Goal: Find specific page/section: Find specific page/section

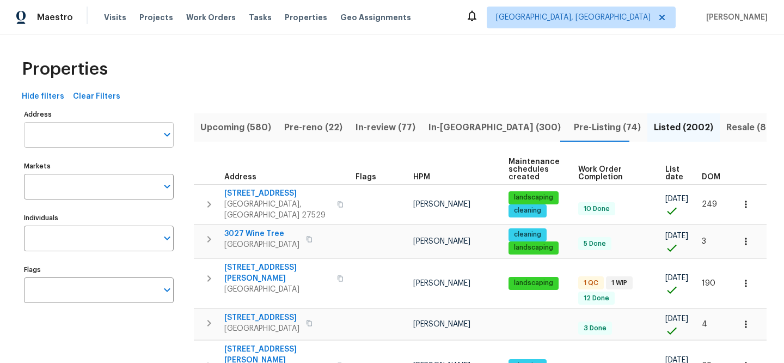
click at [95, 128] on input "Address" at bounding box center [90, 135] width 133 height 26
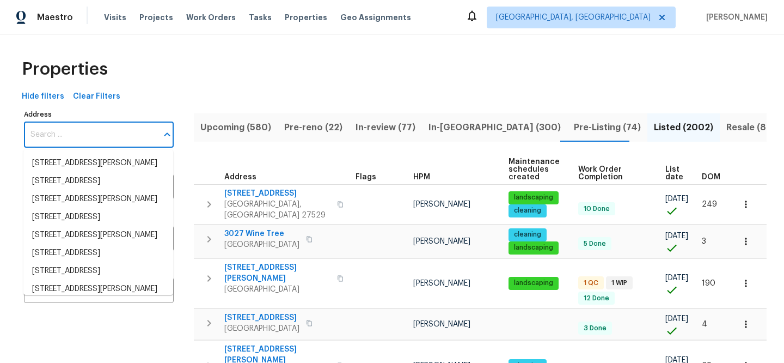
paste input "[STREET_ADDRESS]"
type input "[STREET_ADDRESS]"
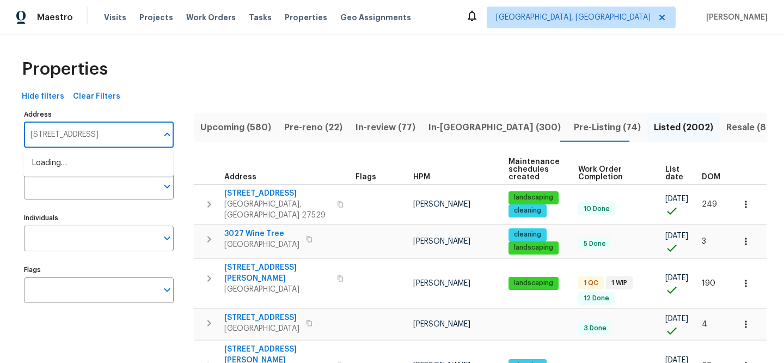
scroll to position [0, 19]
click at [128, 163] on li "[STREET_ADDRESS]" at bounding box center [98, 163] width 150 height 18
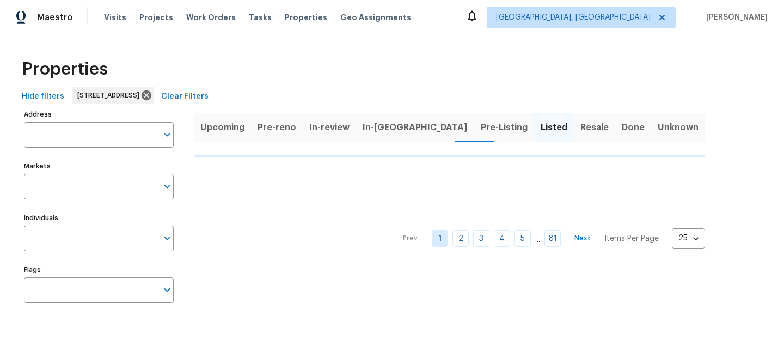
type input "[STREET_ADDRESS]"
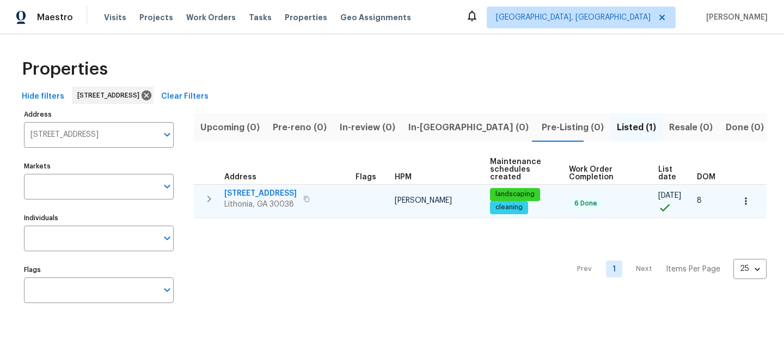
click at [282, 191] on span "[STREET_ADDRESS]" at bounding box center [260, 193] width 72 height 11
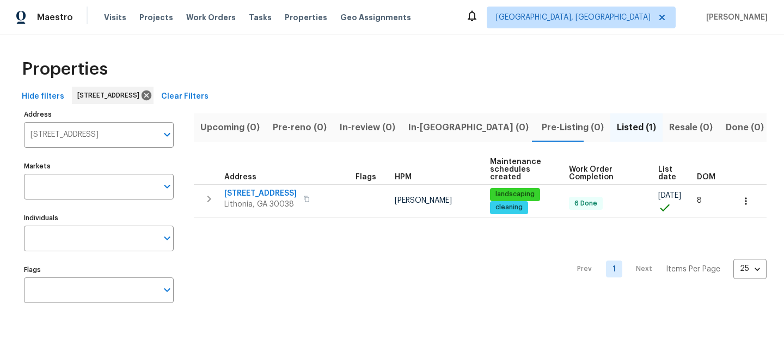
click at [213, 88] on button "Clear Filters" at bounding box center [185, 97] width 56 height 20
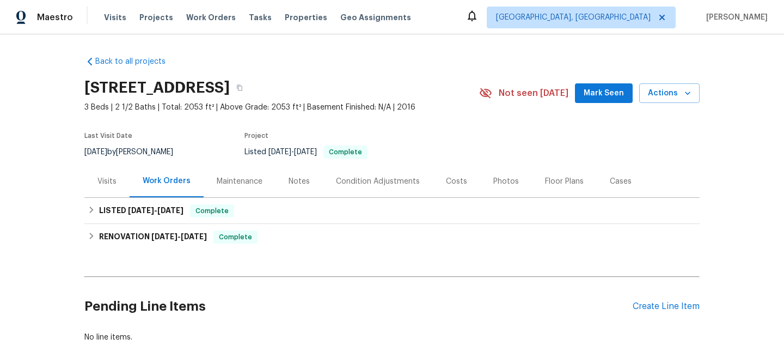
click at [104, 183] on div "Visits" at bounding box center [106, 181] width 19 height 11
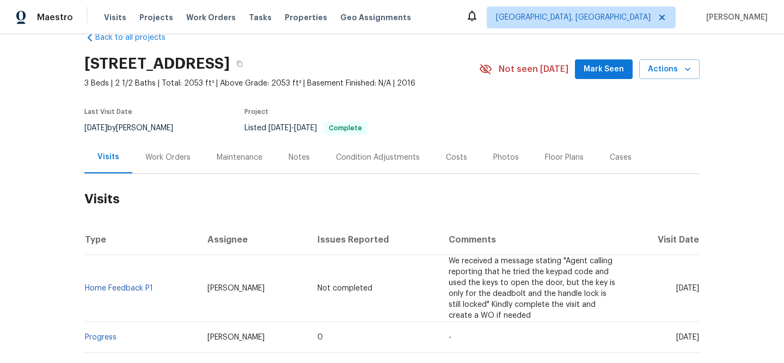
scroll to position [79, 0]
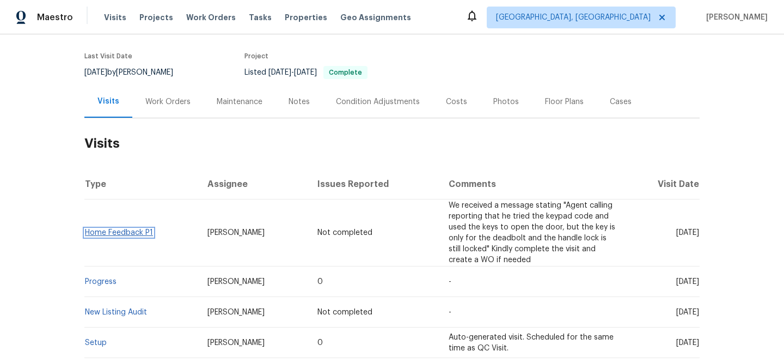
click at [116, 230] on link "Home Feedback P1" at bounding box center [119, 233] width 68 height 8
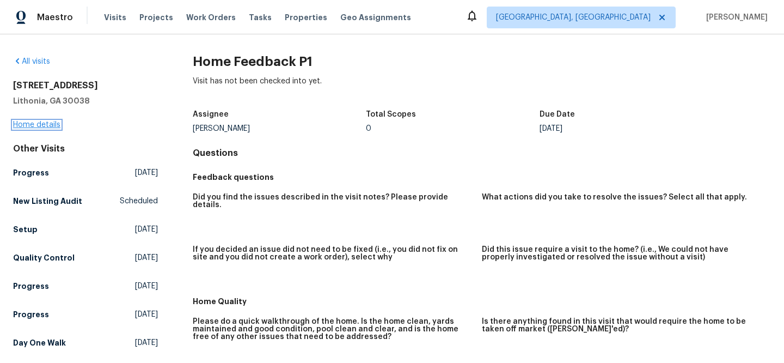
click at [42, 125] on link "Home details" at bounding box center [36, 125] width 47 height 8
